Goal: Information Seeking & Learning: Learn about a topic

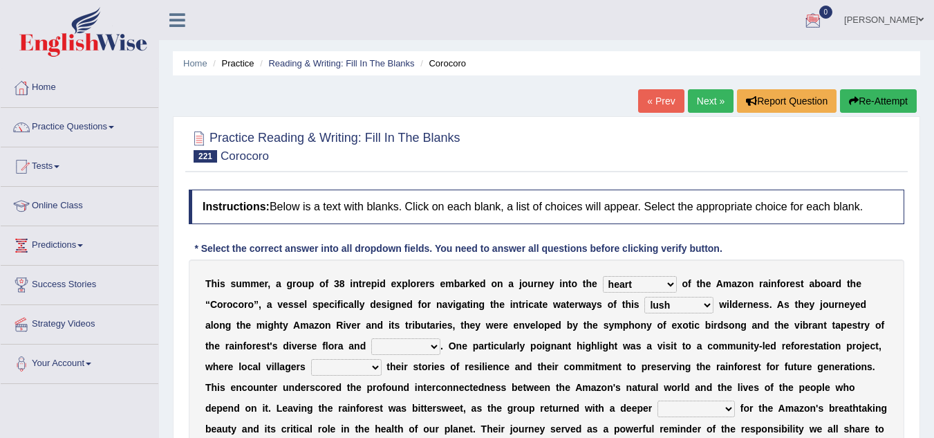
select select "heart"
select select "lush"
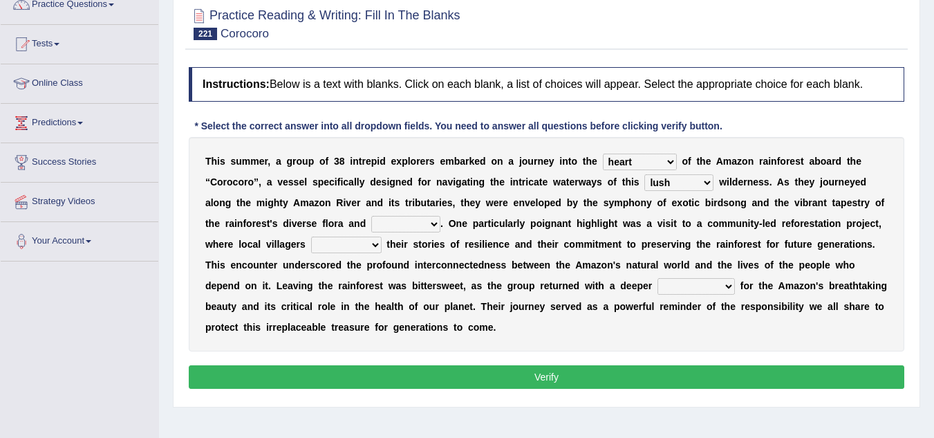
click at [432, 222] on select "guts fauna portions variability" at bounding box center [405, 224] width 69 height 17
select select "fauna"
click at [371, 216] on select "guts fauna portions variability" at bounding box center [405, 224] width 69 height 17
click at [377, 244] on select "supervised negotiated ignored shared" at bounding box center [346, 245] width 71 height 17
select select "shared"
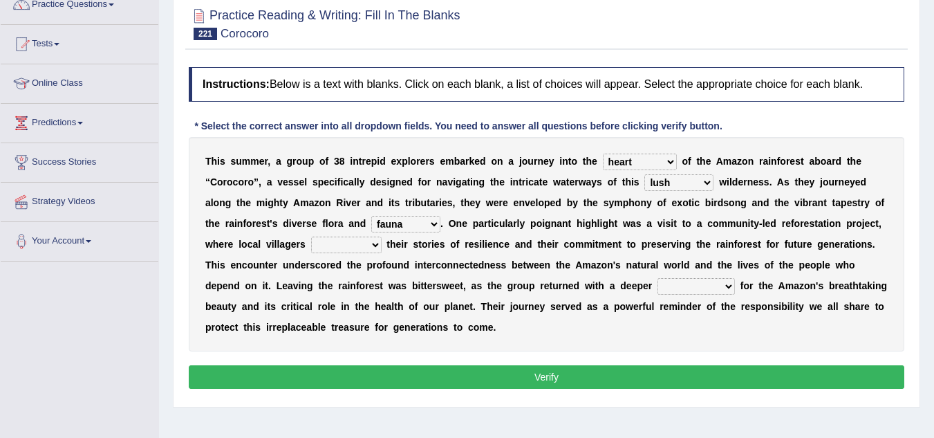
click at [311, 237] on select "supervised negotiated ignored shared" at bounding box center [346, 245] width 71 height 17
click at [728, 282] on select "flexibility expansion maturity appreciation" at bounding box center [696, 286] width 77 height 17
select select "expansion"
click at [658, 278] on select "flexibility expansion maturity appreciation" at bounding box center [696, 286] width 77 height 17
click at [689, 376] on button "Verify" at bounding box center [547, 377] width 716 height 24
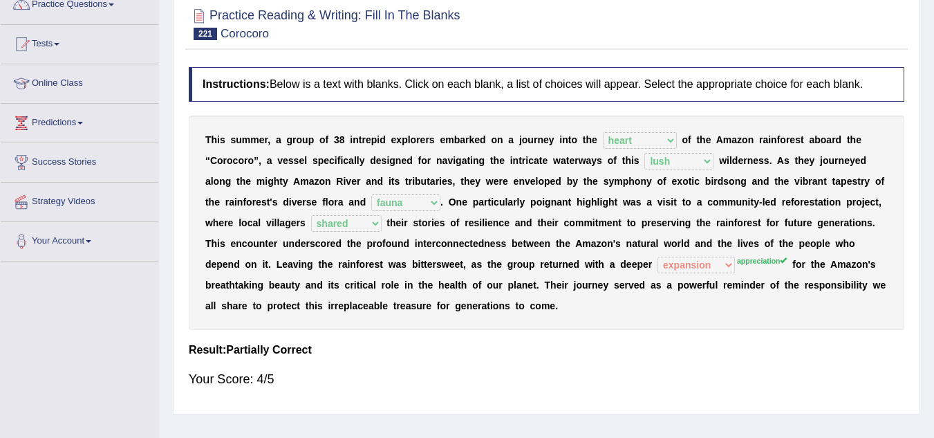
click at [689, 376] on div "Your Score: 4/5" at bounding box center [547, 378] width 716 height 33
click at [80, 82] on link "Online Class" at bounding box center [80, 81] width 158 height 35
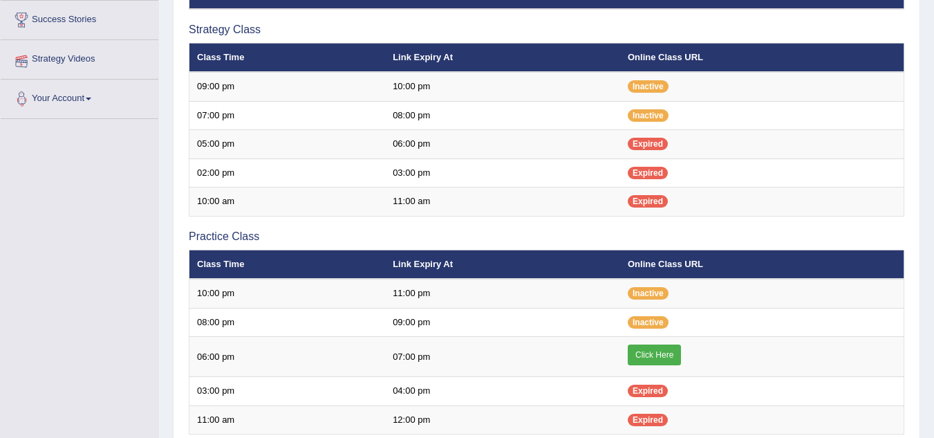
scroll to position [332, 0]
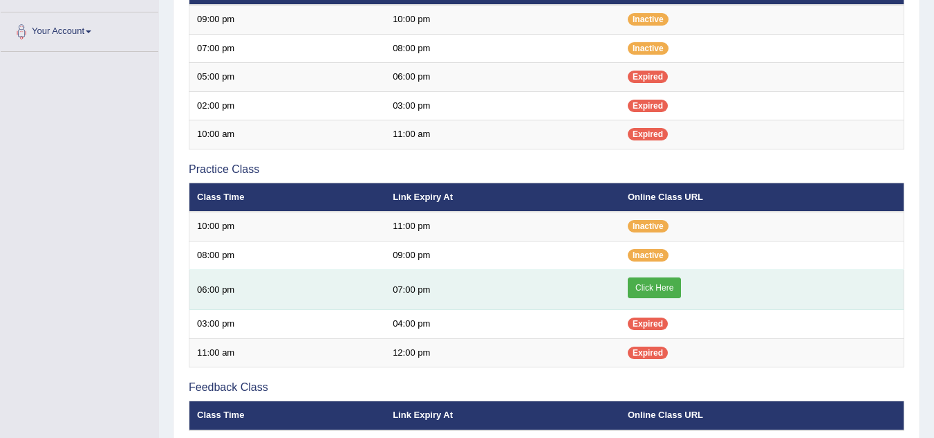
click at [649, 288] on link "Click Here" at bounding box center [654, 287] width 53 height 21
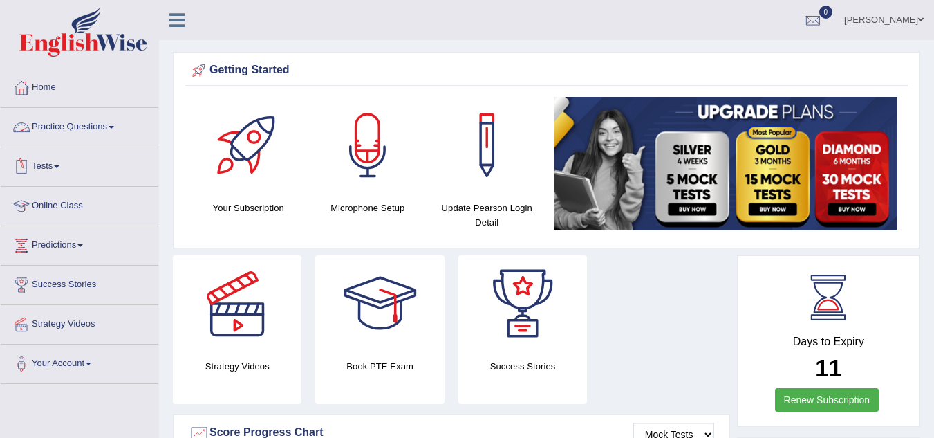
click at [111, 126] on link "Practice Questions" at bounding box center [80, 125] width 158 height 35
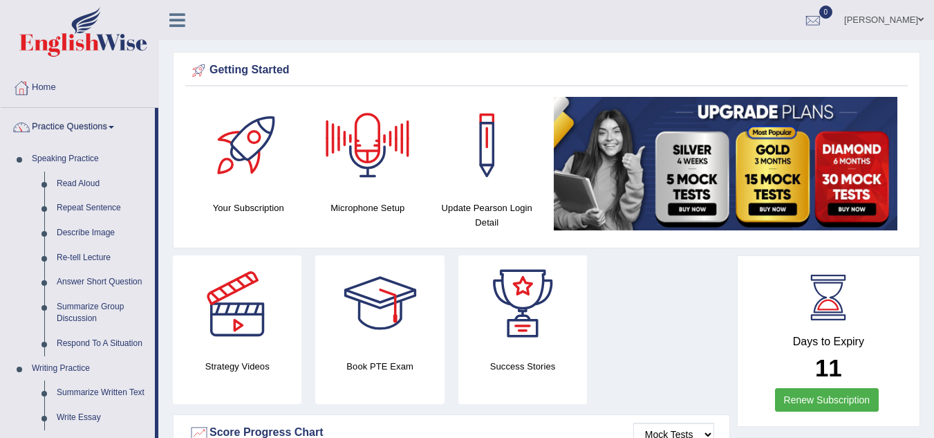
scroll to position [383, 0]
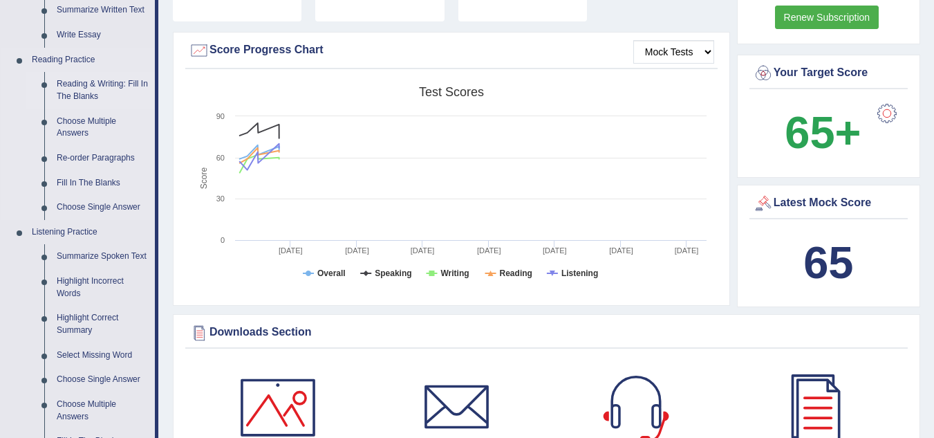
click at [81, 80] on link "Reading & Writing: Fill In The Blanks" at bounding box center [102, 90] width 104 height 37
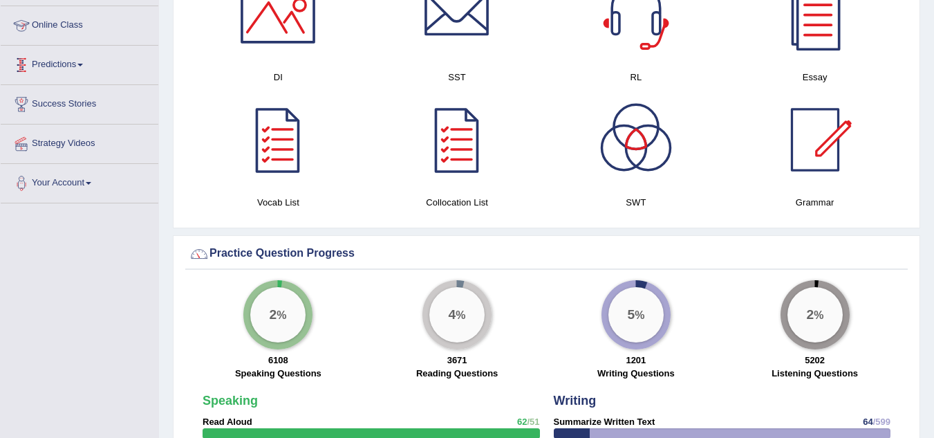
scroll to position [789, 0]
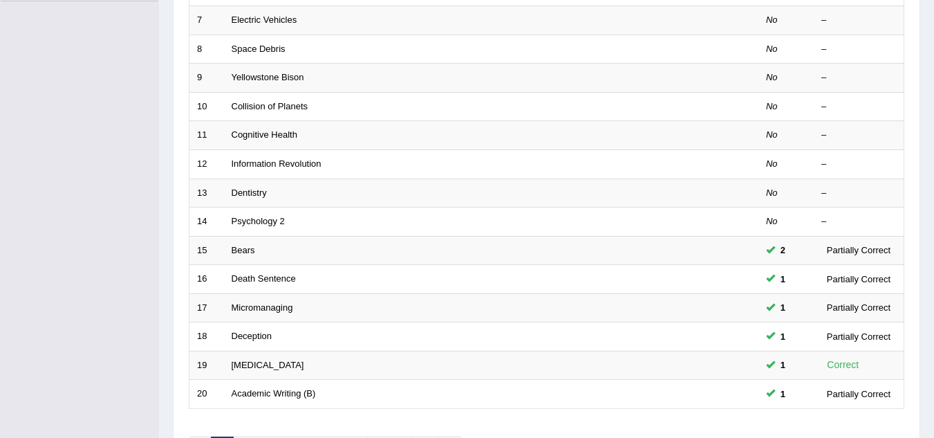
scroll to position [478, 0]
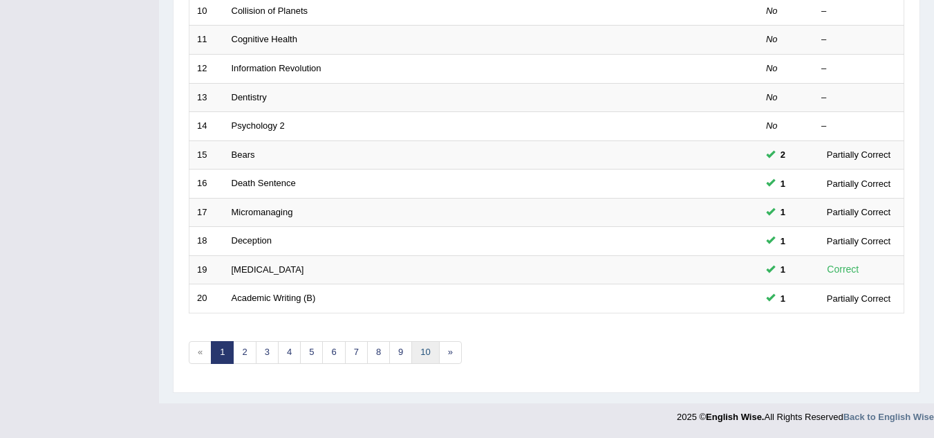
click at [428, 358] on link "10" at bounding box center [426, 352] width 28 height 23
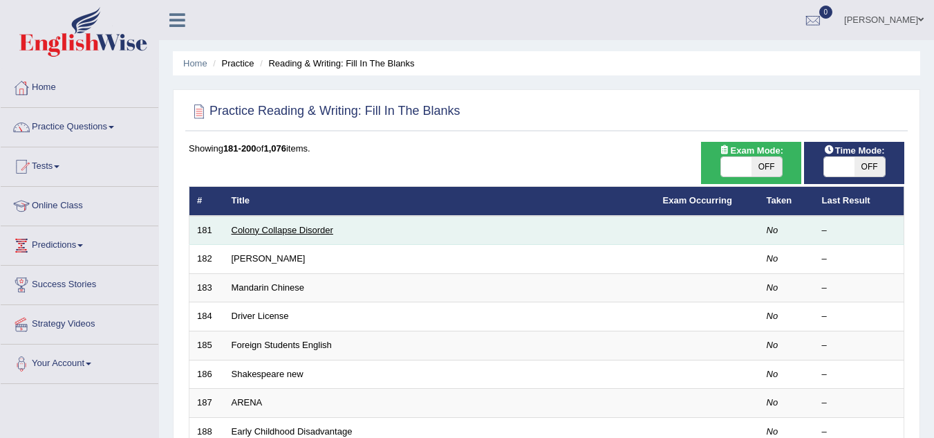
click at [300, 229] on link "Colony Collapse Disorder" at bounding box center [283, 230] width 102 height 10
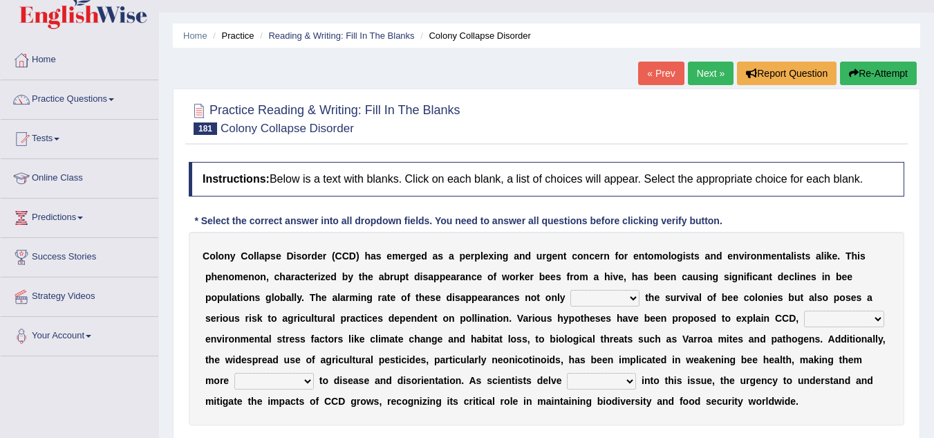
scroll to position [138, 0]
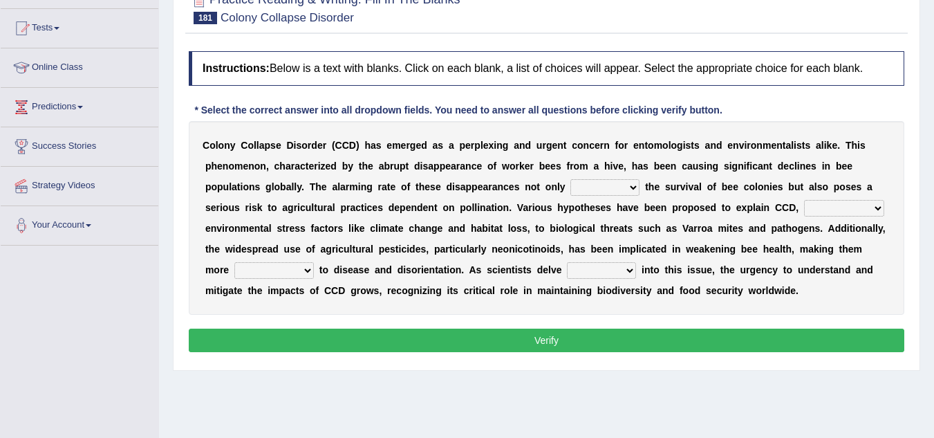
click at [636, 190] on select "justifies involves threatens reviews" at bounding box center [605, 187] width 69 height 17
select select "threatens"
click at [571, 179] on select "justifies involves threatens reviews" at bounding box center [605, 187] width 69 height 17
click at [877, 208] on select "based on ranging from other than together with" at bounding box center [844, 208] width 80 height 17
select select "based on"
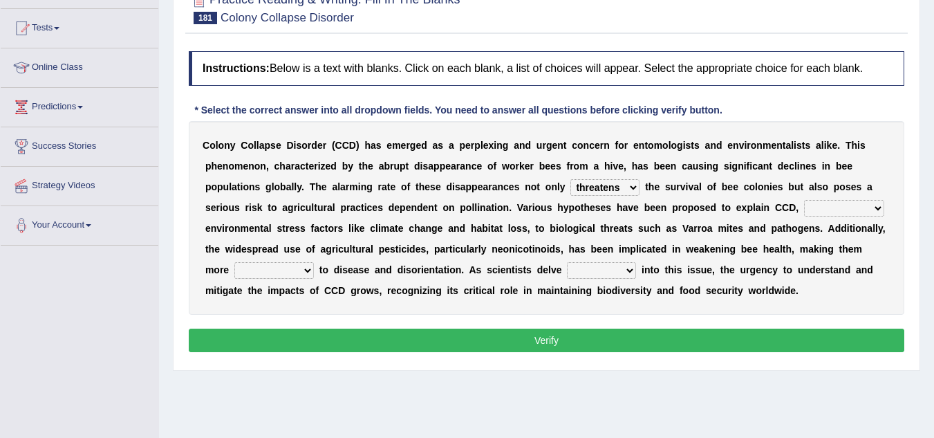
click at [804, 200] on select "based on ranging from other than together with" at bounding box center [844, 208] width 80 height 17
click at [308, 268] on select "susceptible conventional prominent central" at bounding box center [274, 270] width 80 height 17
select select "susceptible"
click at [234, 262] on select "susceptible conventional prominent central" at bounding box center [274, 270] width 80 height 17
click at [627, 270] on select "faster higher wider deeper" at bounding box center [601, 270] width 69 height 17
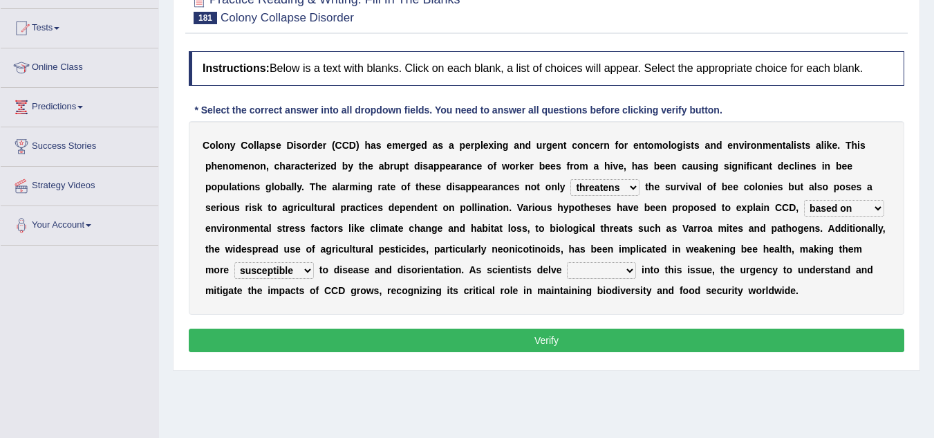
select select "deeper"
click at [567, 262] on select "faster higher wider deeper" at bounding box center [601, 270] width 69 height 17
click at [625, 340] on button "Verify" at bounding box center [547, 341] width 716 height 24
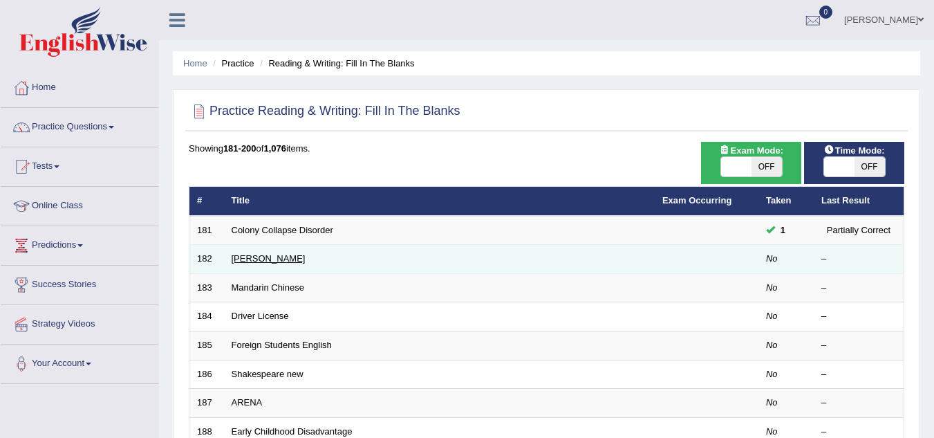
click at [266, 258] on link "Albert Einstein" at bounding box center [269, 258] width 74 height 10
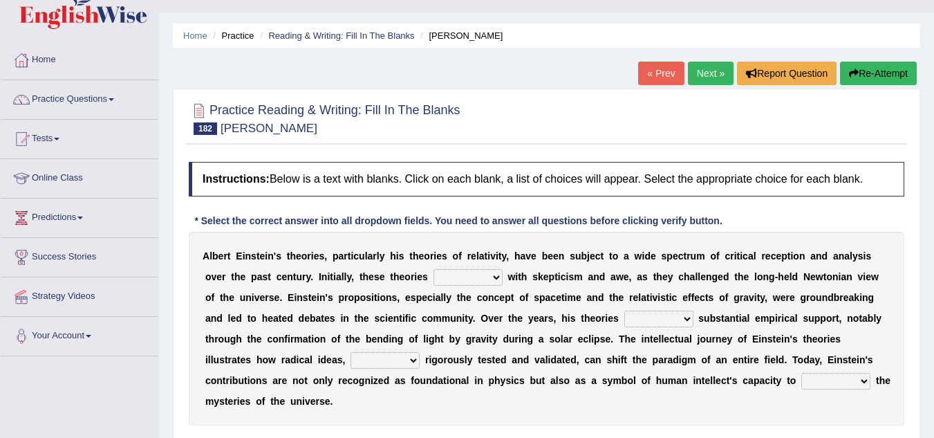
scroll to position [83, 0]
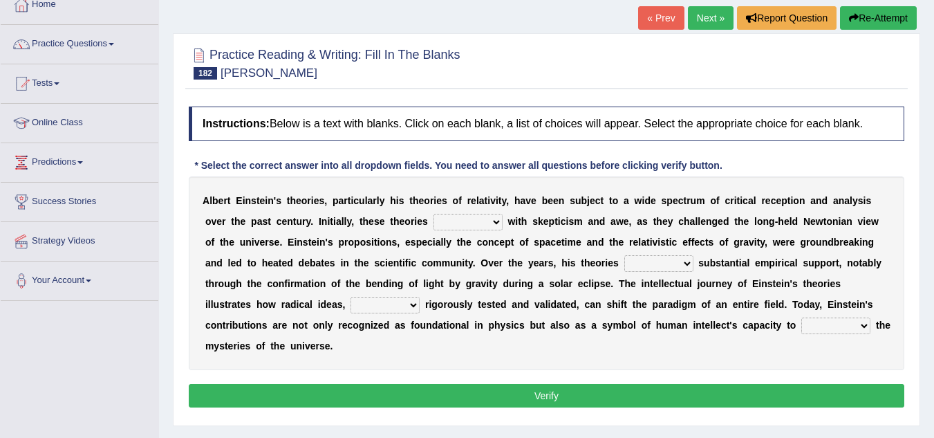
click at [492, 221] on select "have met are met were met met" at bounding box center [468, 222] width 69 height 17
select select "have met"
click at [434, 214] on select "have met are met were met met" at bounding box center [468, 222] width 69 height 17
click at [684, 264] on select "revised surpassed gained occupied" at bounding box center [659, 263] width 69 height 17
select select "gained"
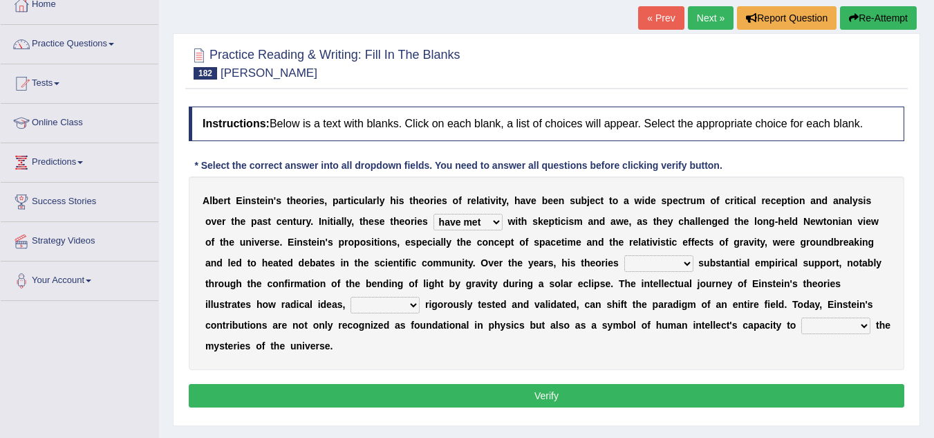
click at [625, 255] on select "revised surpassed gained occupied" at bounding box center [659, 263] width 69 height 17
click at [416, 309] on select "whether once where yet" at bounding box center [385, 305] width 69 height 17
select select "whether"
click at [351, 297] on select "whether once where yet" at bounding box center [385, 305] width 69 height 17
click at [857, 331] on select "rewrite liberate unravel trust" at bounding box center [836, 325] width 69 height 17
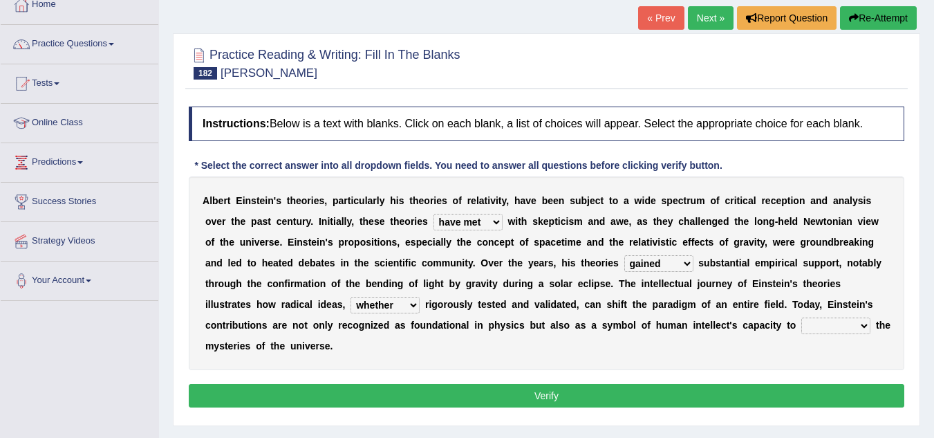
click at [802, 317] on select "rewrite liberate unravel trust" at bounding box center [836, 325] width 69 height 17
click at [865, 324] on select "rewrite liberate unravel trust" at bounding box center [836, 325] width 69 height 17
select select "unravel"
click at [802, 317] on select "rewrite liberate unravel trust" at bounding box center [836, 325] width 69 height 17
click at [667, 395] on button "Verify" at bounding box center [547, 396] width 716 height 24
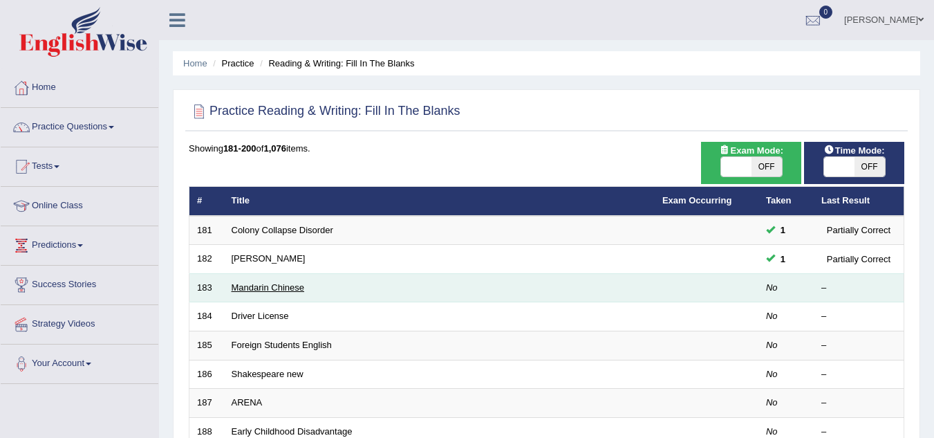
click at [265, 288] on link "Mandarin Chinese" at bounding box center [268, 287] width 73 height 10
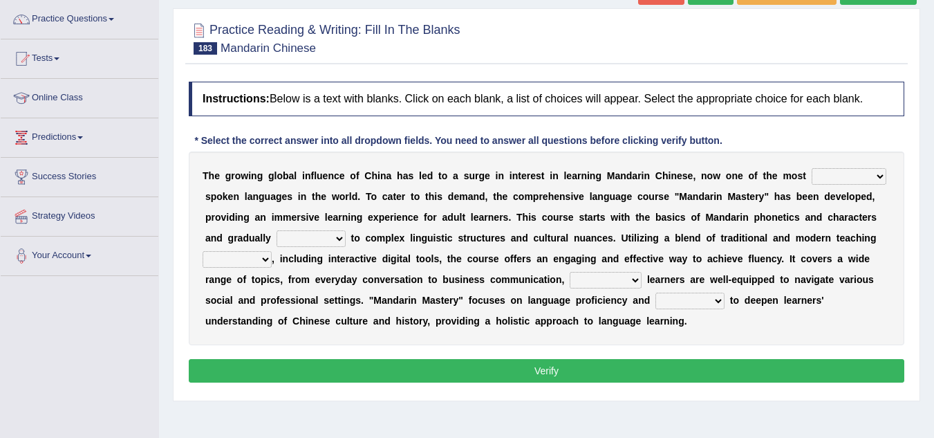
scroll to position [111, 0]
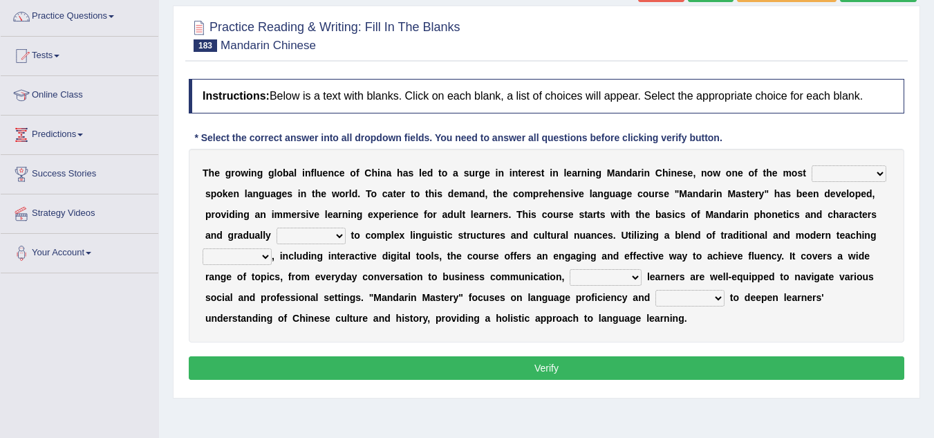
click at [882, 177] on select "traditionally faintly widely extremely" at bounding box center [849, 173] width 75 height 17
select select "widely"
click at [812, 165] on select "traditionally faintly widely extremely" at bounding box center [849, 173] width 75 height 17
click at [338, 235] on select "views advances flows drifts" at bounding box center [311, 236] width 69 height 17
click at [277, 228] on select "views advances flows drifts" at bounding box center [311, 236] width 69 height 17
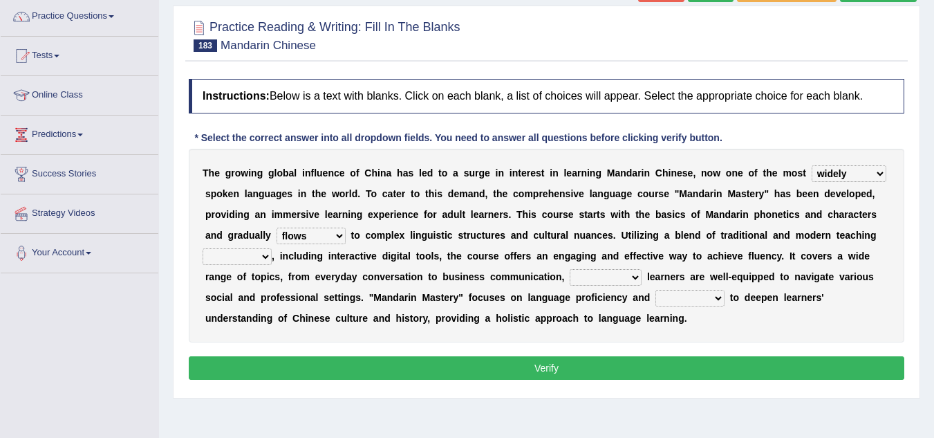
click at [346, 235] on b at bounding box center [349, 235] width 6 height 11
click at [338, 235] on select "views advances flows drifts" at bounding box center [311, 236] width 69 height 17
select select "advances"
click at [277, 228] on select "views advances flows drifts" at bounding box center [311, 236] width 69 height 17
click at [257, 257] on select "methods sectors journals reactions" at bounding box center [237, 256] width 69 height 17
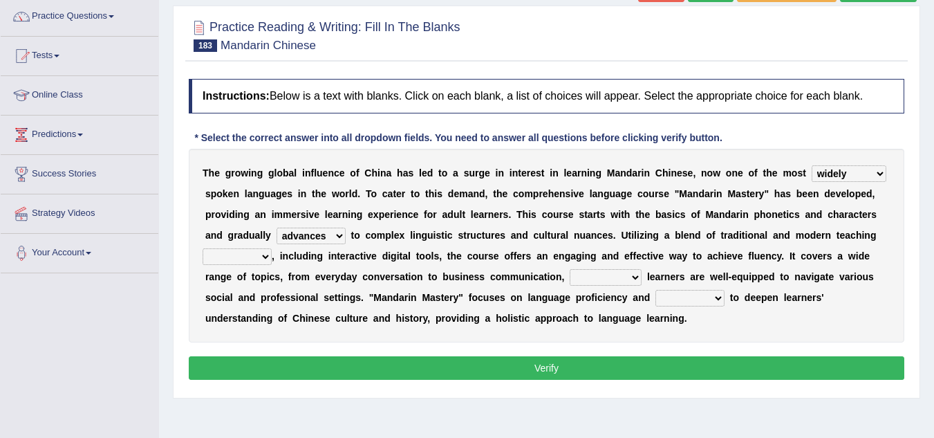
select select "methods"
click at [203, 248] on select "methods sectors journals reactions" at bounding box center [237, 256] width 69 height 17
click at [634, 279] on select "ensuring achieving mentioning deciding" at bounding box center [606, 277] width 72 height 17
select select "ensuring"
click at [570, 269] on select "ensuring achieving mentioning deciding" at bounding box center [606, 277] width 72 height 17
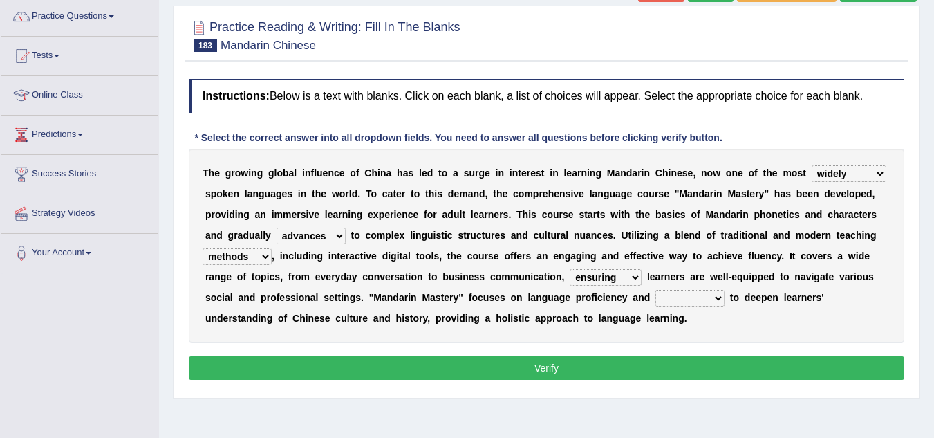
click at [722, 302] on select "discusses aims seals causes" at bounding box center [690, 298] width 69 height 17
select select "aims"
click at [656, 290] on select "discusses aims seals causes" at bounding box center [690, 298] width 69 height 17
click at [682, 363] on button "Verify" at bounding box center [547, 368] width 716 height 24
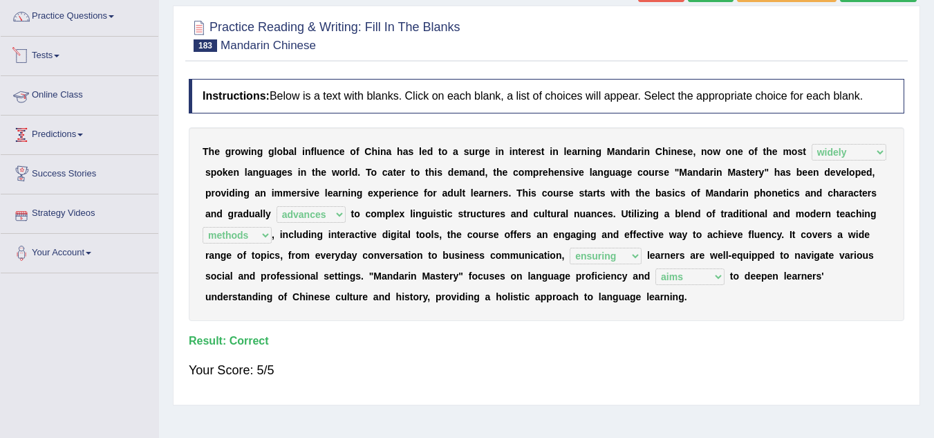
click at [57, 57] on link "Tests" at bounding box center [80, 54] width 158 height 35
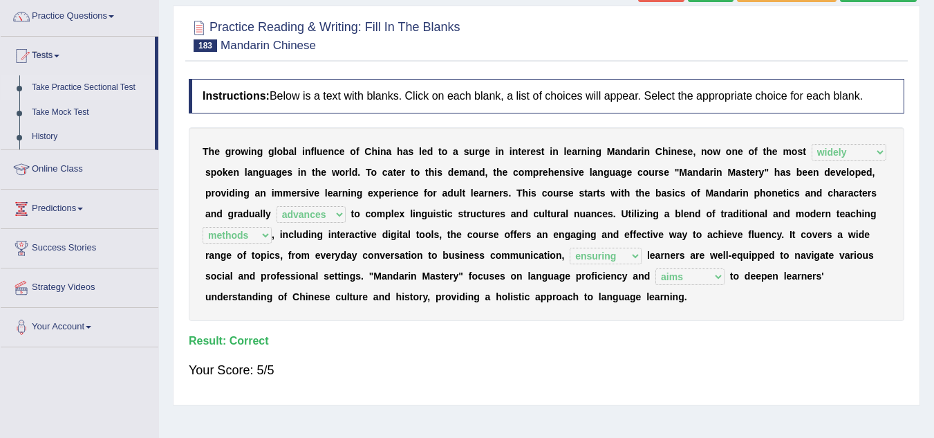
click at [93, 89] on link "Take Practice Sectional Test" at bounding box center [90, 87] width 129 height 25
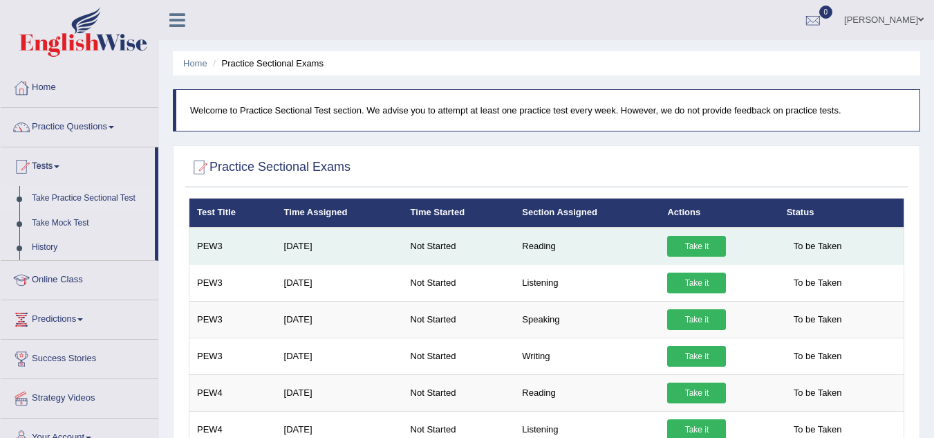
click at [697, 246] on link "Take it" at bounding box center [696, 246] width 59 height 21
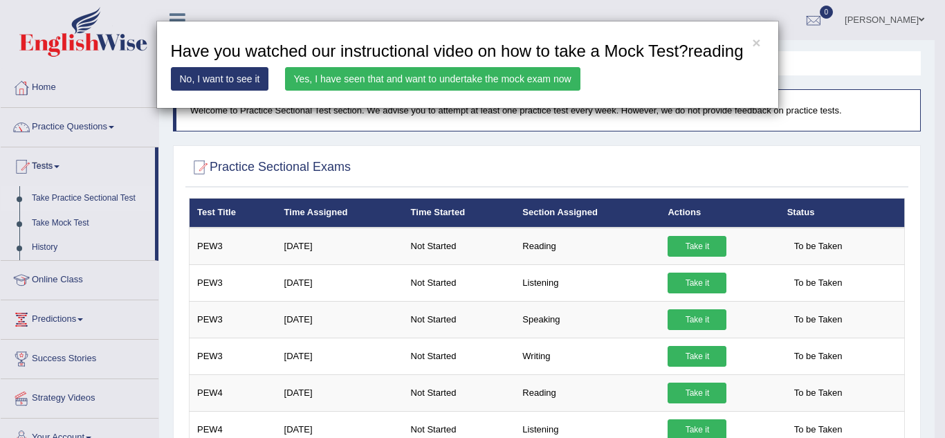
click at [468, 77] on link "Yes, I have seen that and want to undertake the mock exam now" at bounding box center [432, 79] width 295 height 24
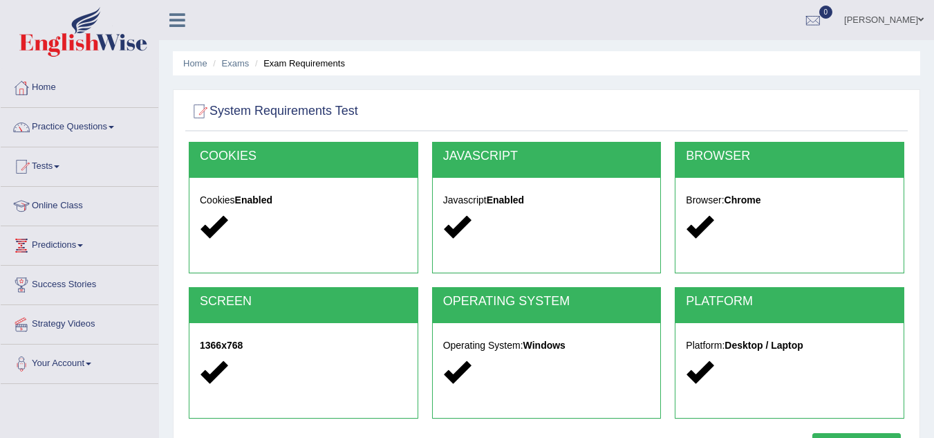
scroll to position [288, 0]
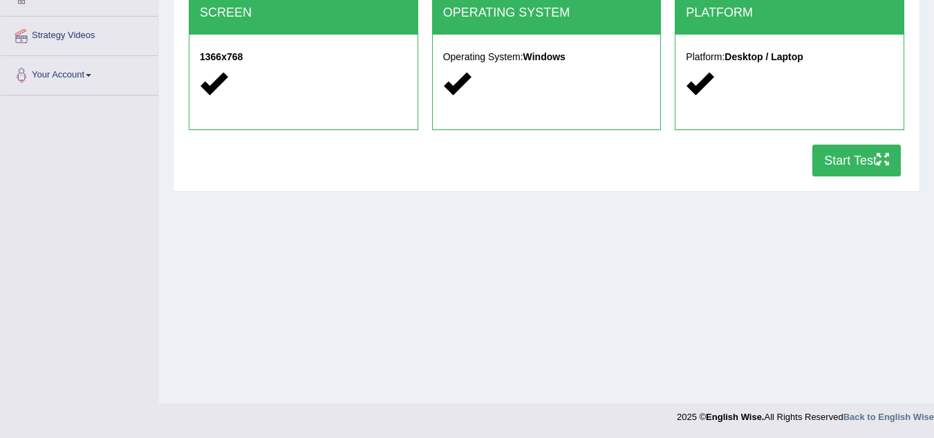
click at [852, 154] on button "Start Test" at bounding box center [857, 161] width 89 height 32
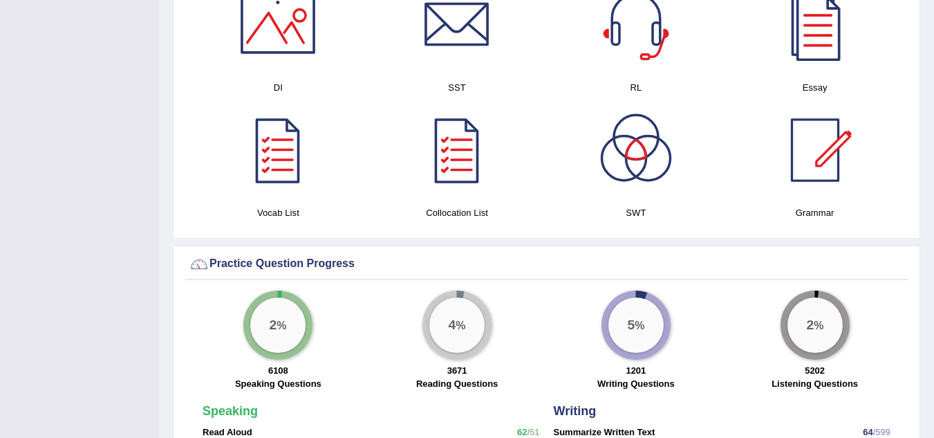
scroll to position [383, 0]
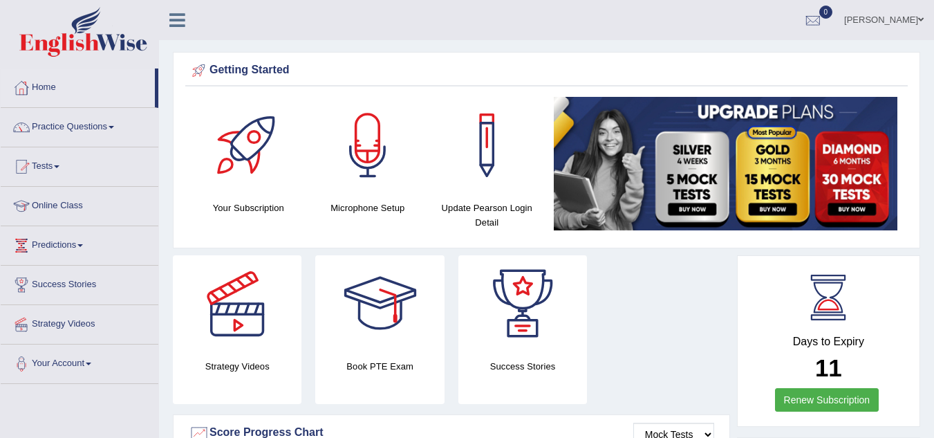
click at [62, 165] on link "Tests" at bounding box center [80, 164] width 158 height 35
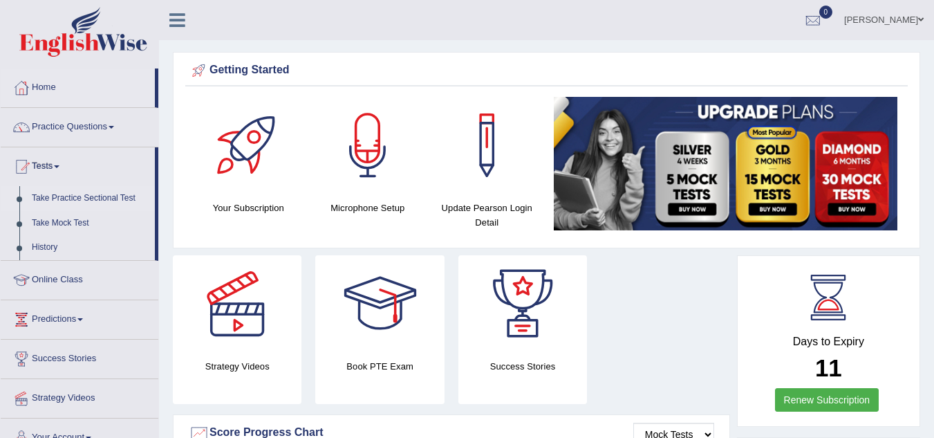
click at [111, 198] on link "Take Practice Sectional Test" at bounding box center [90, 198] width 129 height 25
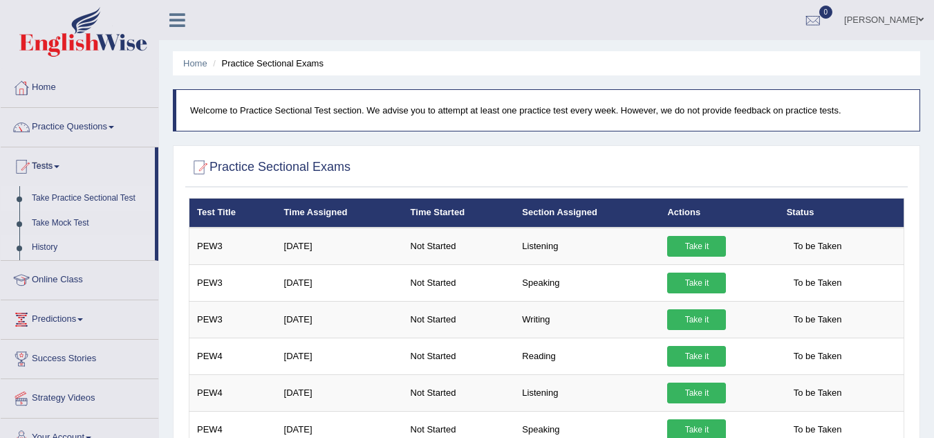
click at [45, 251] on link "History" at bounding box center [90, 247] width 129 height 25
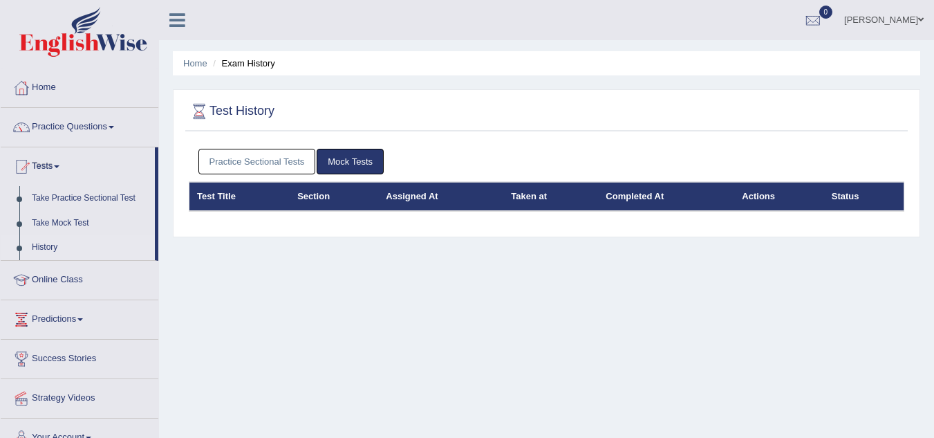
click at [48, 243] on link "History" at bounding box center [90, 247] width 129 height 25
click at [84, 188] on link "Take Practice Sectional Test" at bounding box center [90, 198] width 129 height 25
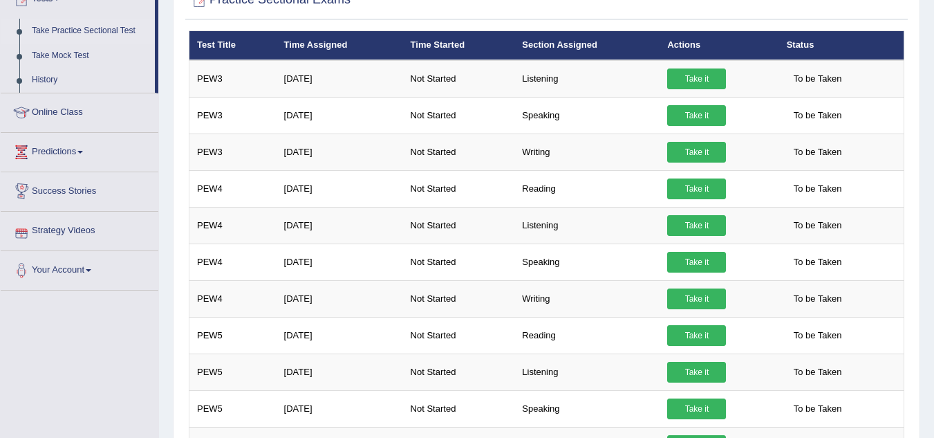
scroll to position [166, 0]
